Goal: Task Accomplishment & Management: Manage account settings

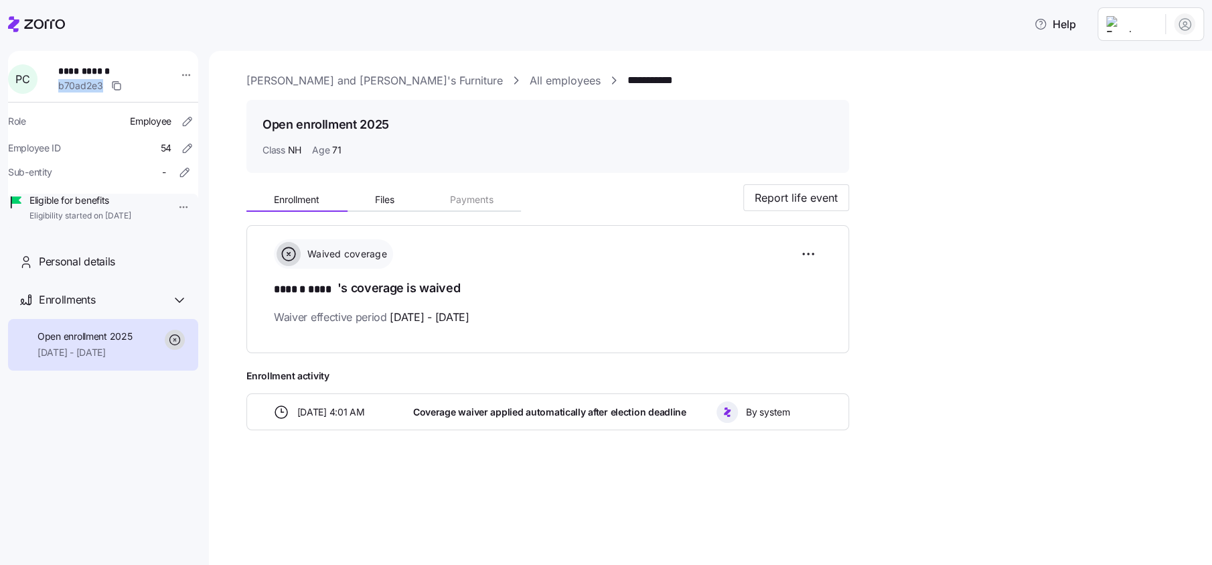
click at [1142, 27] on html "**********" at bounding box center [606, 278] width 1212 height 557
click at [1139, 102] on div "Log out" at bounding box center [1131, 103] width 52 height 15
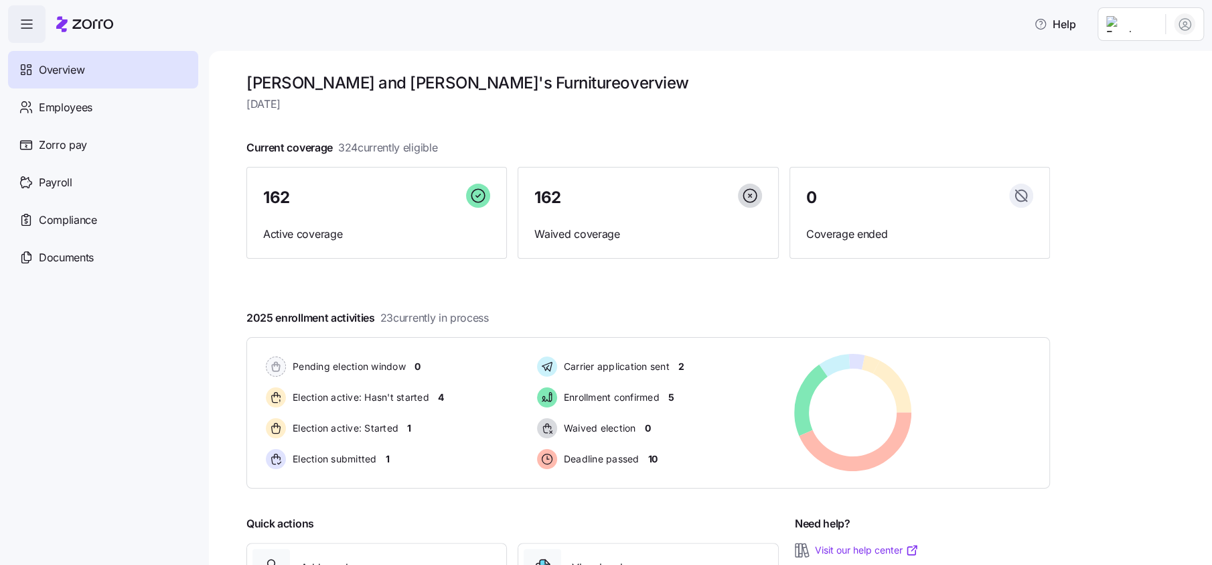
click at [1145, 23] on html "Help Overview Employees Zorro pay Payroll Compliance Documents [PERSON_NAME] an…" at bounding box center [606, 278] width 1212 height 557
click at [1137, 137] on div "Log out" at bounding box center [1131, 136] width 52 height 15
